Goal: Information Seeking & Learning: Learn about a topic

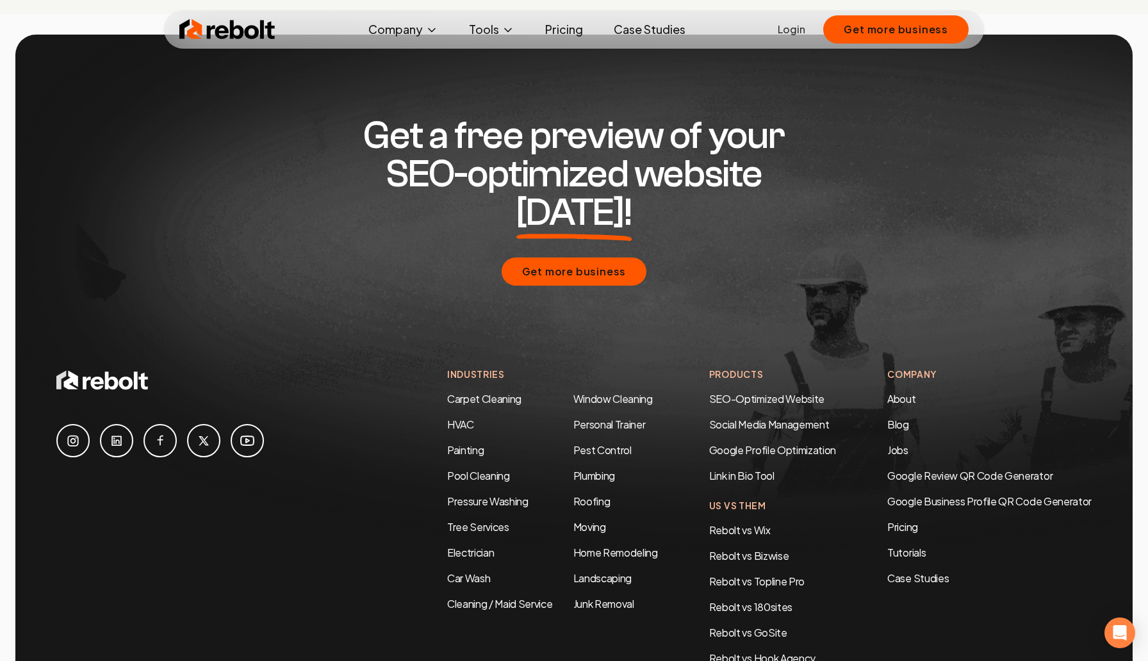
scroll to position [6068, 0]
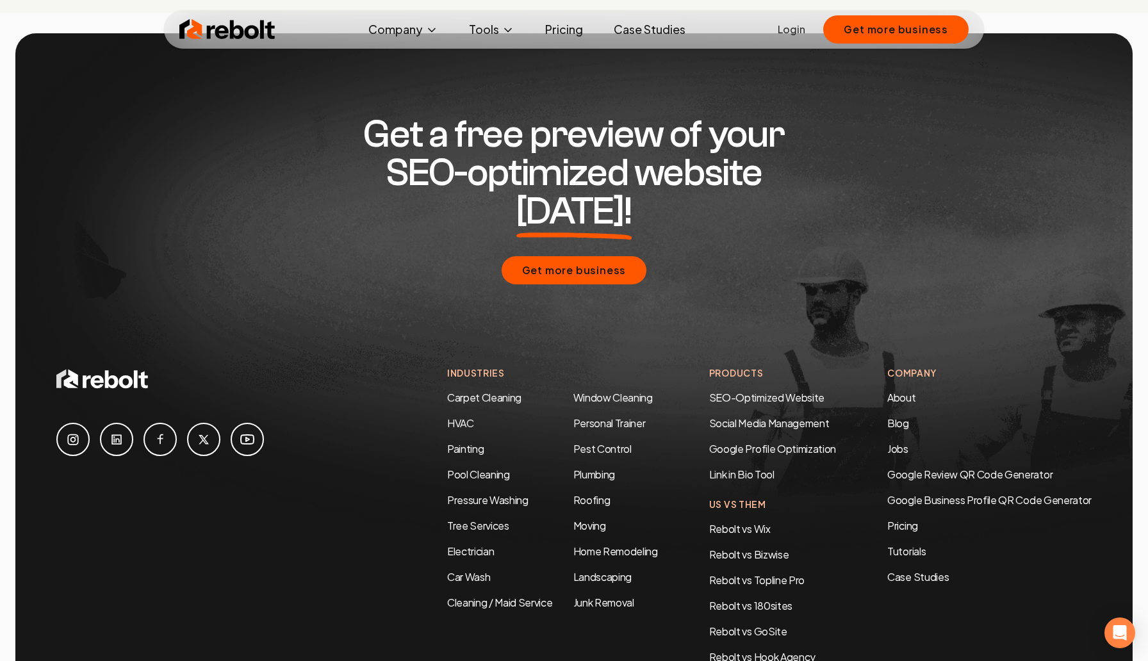
click at [568, 33] on link "Pricing" at bounding box center [564, 30] width 58 height 26
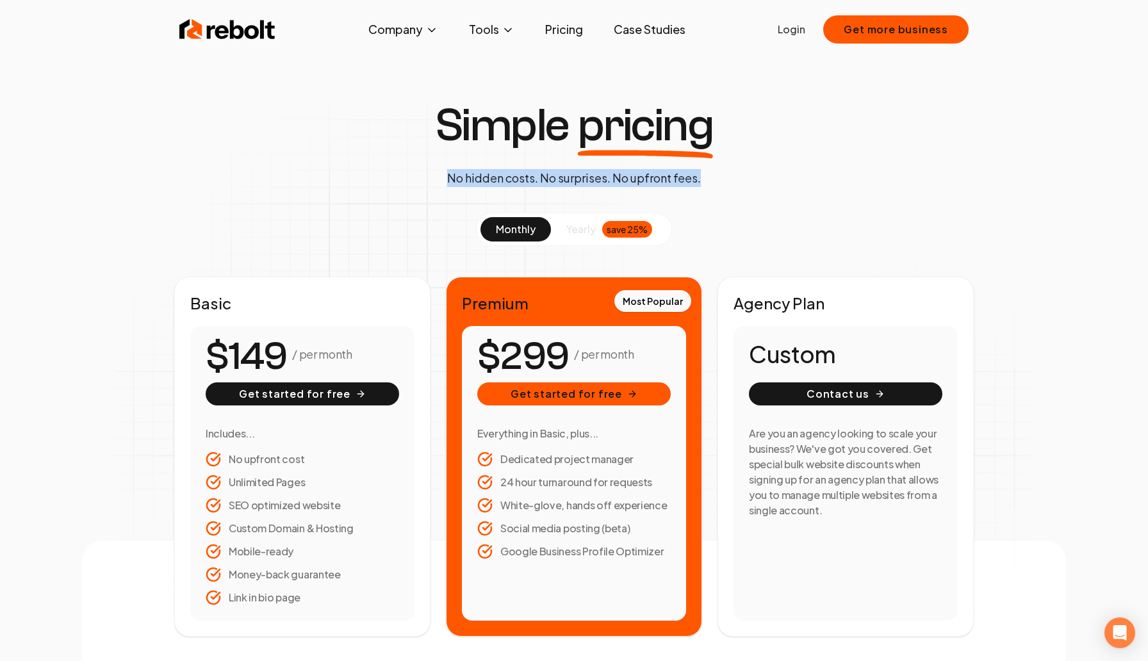
drag, startPoint x: 707, startPoint y: 181, endPoint x: 425, endPoint y: 180, distance: 282.0
click at [425, 180] on div "Simple pricing No hidden costs. No surprises. No upfront fees." at bounding box center [574, 145] width 299 height 85
copy p "No hidden costs. No surprises. No upfront fees."
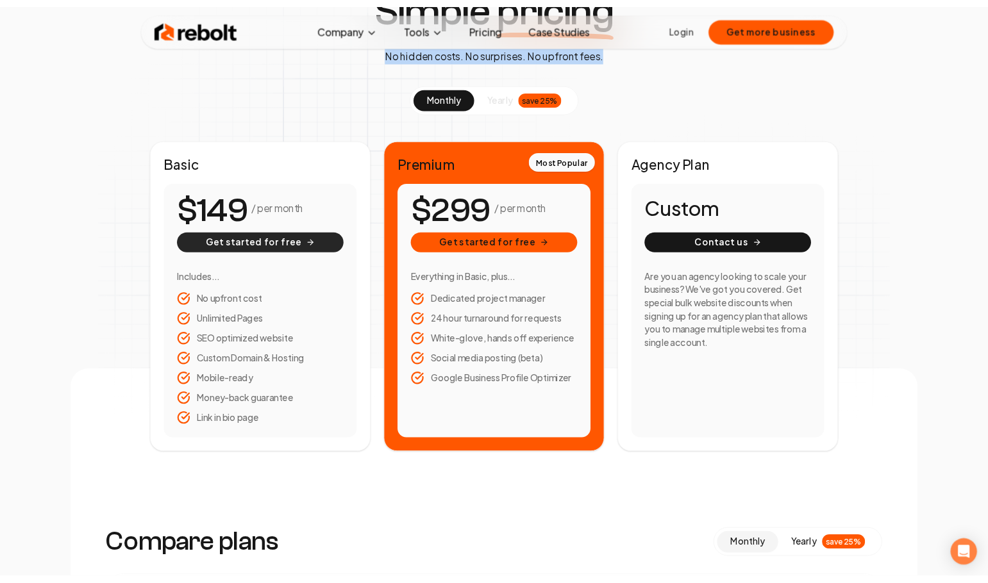
scroll to position [122, 0]
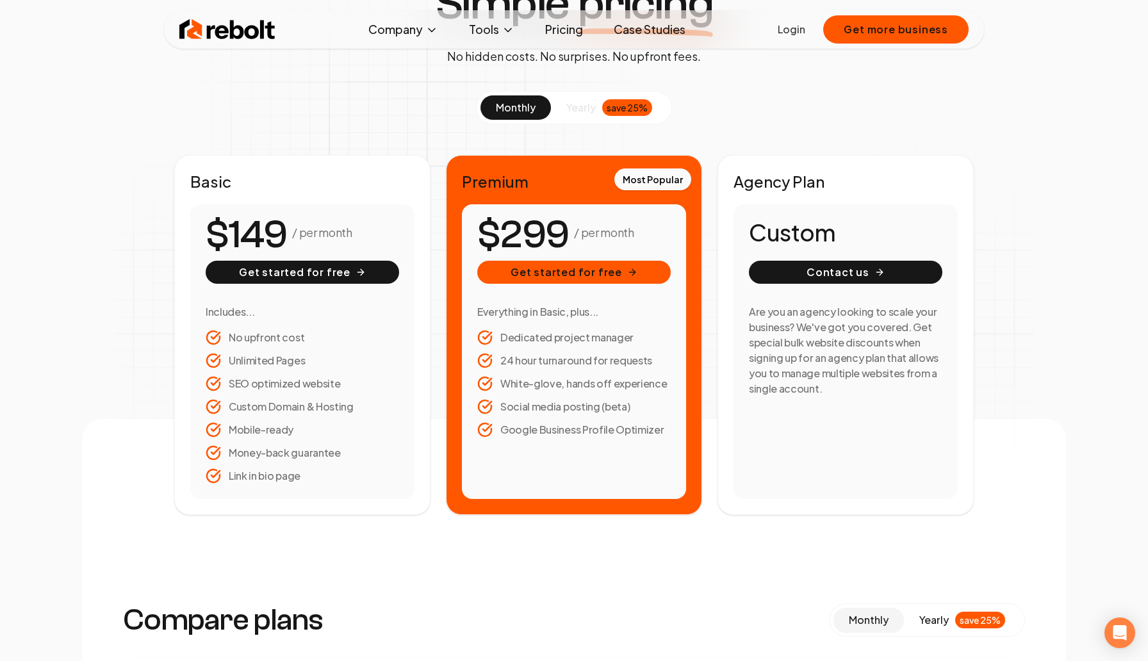
click at [294, 479] on li "Link in bio page" at bounding box center [303, 475] width 194 height 15
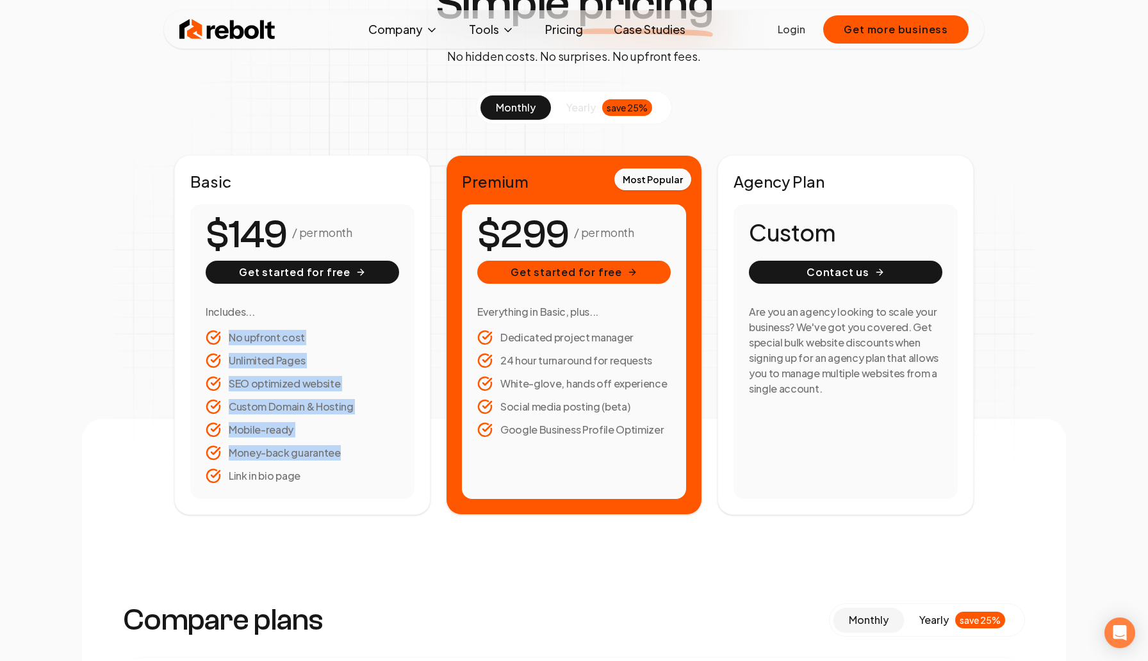
drag, startPoint x: 312, startPoint y: 480, endPoint x: 226, endPoint y: 326, distance: 176.5
click at [226, 326] on div "Includes... No upfront cost Unlimited Pages SEO optimized website Custom Domain…" at bounding box center [303, 393] width 194 height 179
click at [308, 467] on ul "No upfront cost Unlimited Pages SEO optimized website Custom Domain & Hosting M…" at bounding box center [303, 407] width 194 height 154
drag, startPoint x: 306, startPoint y: 481, endPoint x: 226, endPoint y: 334, distance: 167.4
click at [226, 334] on ul "No upfront cost Unlimited Pages SEO optimized website Custom Domain & Hosting M…" at bounding box center [303, 407] width 194 height 154
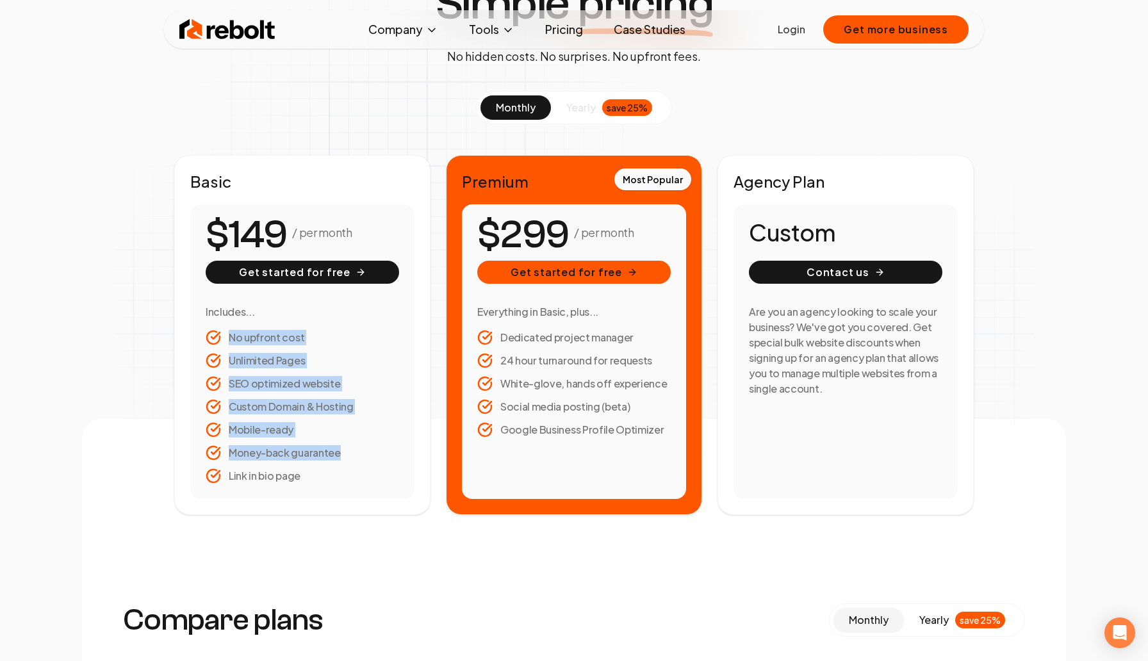
copy ul "No upfront cost Unlimited Pages SEO optimized website Custom Domain & Hosting M…"
click at [581, 111] on span "yearly" at bounding box center [580, 107] width 29 height 15
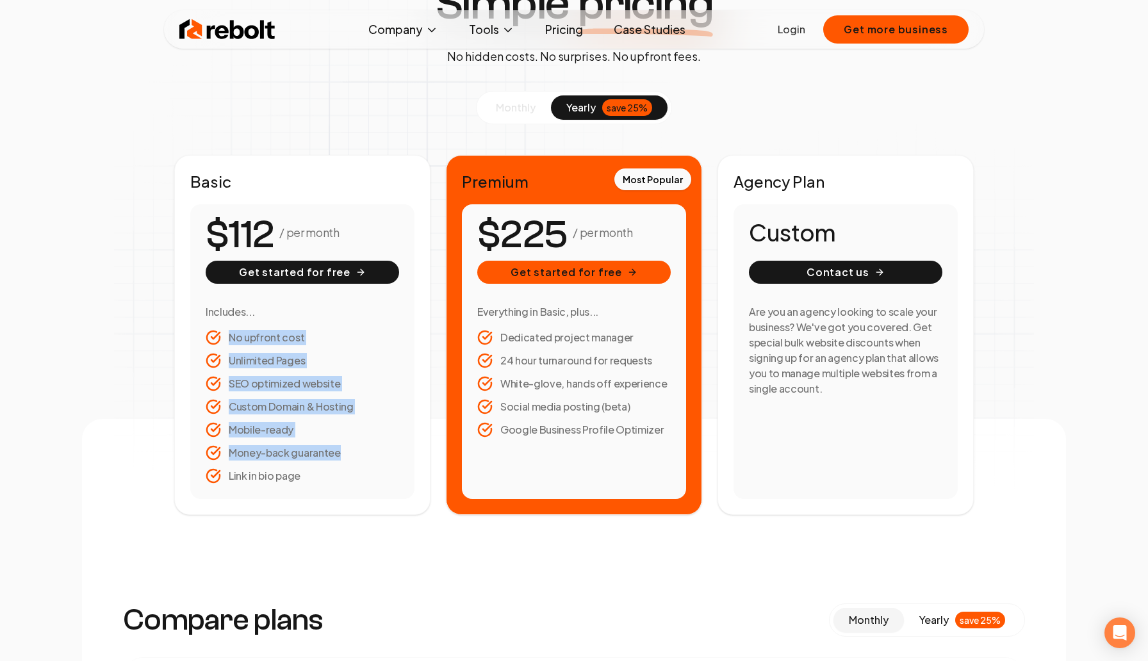
click at [518, 114] on button "monthly" at bounding box center [516, 107] width 70 height 24
